Goal: Check status: Check status

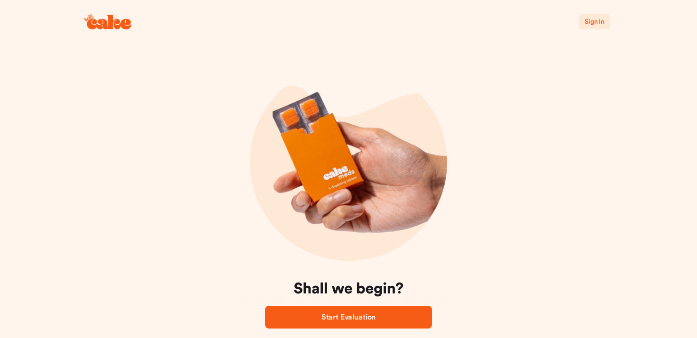
click at [597, 24] on span "Sign In" at bounding box center [595, 22] width 20 height 7
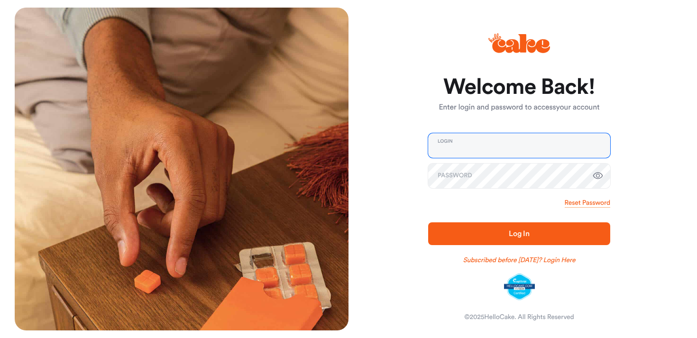
type input "**********"
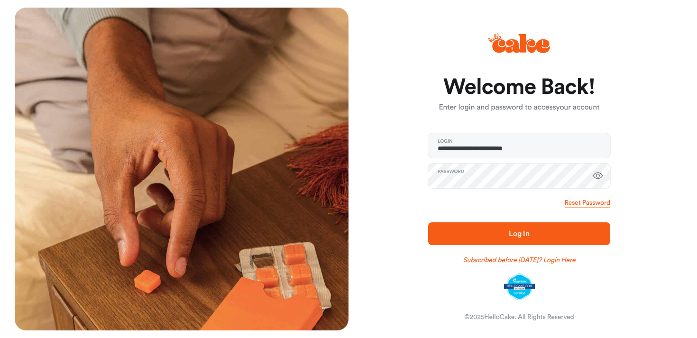
click at [541, 244] on button "Log In" at bounding box center [519, 233] width 182 height 23
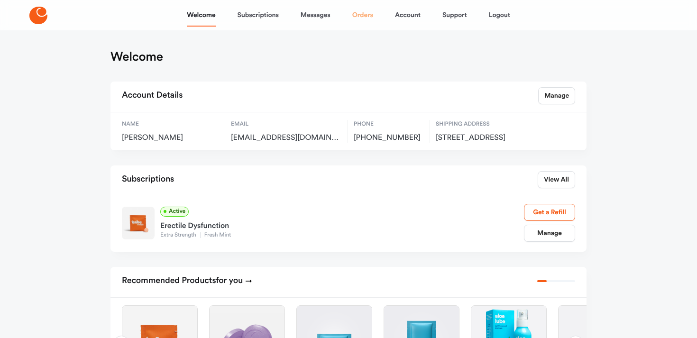
click at [370, 13] on link "Orders" at bounding box center [362, 15] width 21 height 23
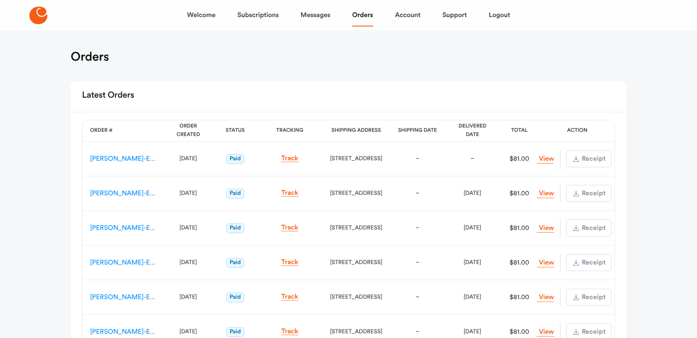
click at [302, 162] on div "Track" at bounding box center [290, 158] width 50 height 9
click at [295, 159] on link "Track" at bounding box center [289, 158] width 17 height 7
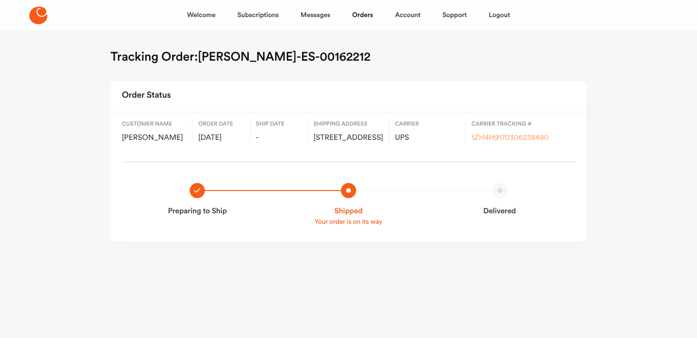
click at [500, 139] on link "1ZH4H9170306238490" at bounding box center [510, 138] width 77 height 8
